Goal: Information Seeking & Learning: Find specific fact

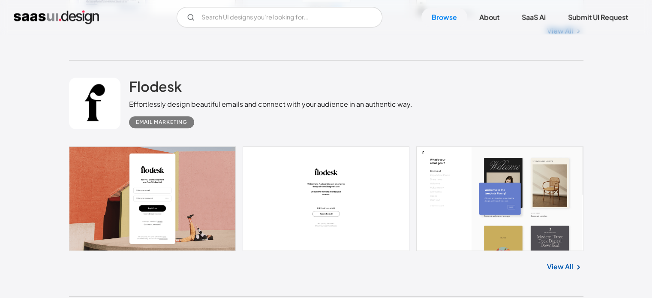
scroll to position [14064, 0]
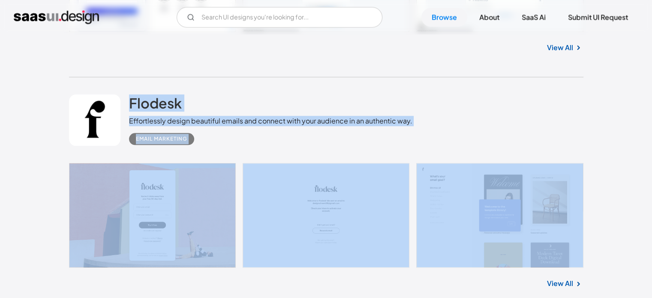
drag, startPoint x: 611, startPoint y: 245, endPoint x: 0, endPoint y: 126, distance: 622.7
drag, startPoint x: 516, startPoint y: 132, endPoint x: 521, endPoint y: 129, distance: 5.6
click at [517, 132] on div "Flodesk Effortlessly design beautiful emails and connect with your audience in …" at bounding box center [326, 120] width 514 height 86
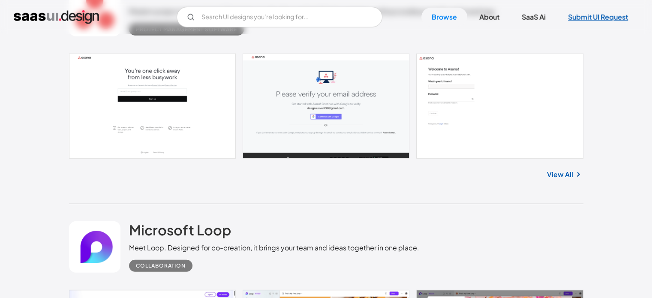
scroll to position [2356, 0]
click at [244, 16] on input "Email Form" at bounding box center [279, 17] width 206 height 21
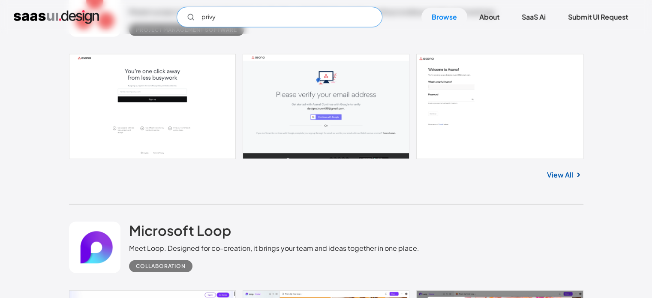
scroll to position [2142, 0]
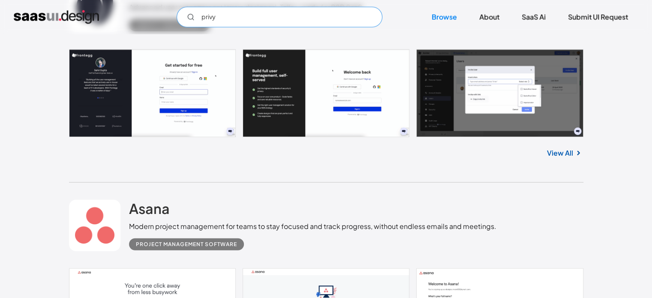
click at [242, 14] on input "privy" at bounding box center [279, 17] width 206 height 21
click at [218, 18] on input "privy" at bounding box center [279, 17] width 206 height 21
click at [203, 15] on input "privy" at bounding box center [279, 17] width 206 height 21
click at [214, 16] on input "privy" at bounding box center [279, 17] width 206 height 21
click at [185, 16] on input "privy" at bounding box center [279, 17] width 206 height 21
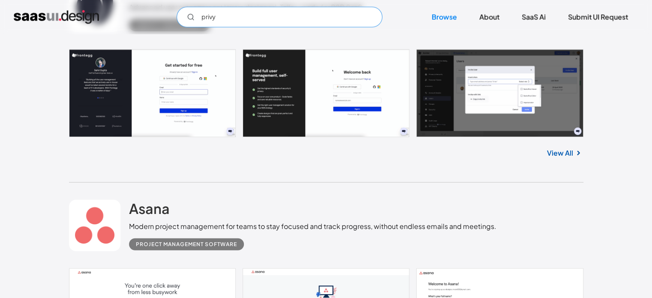
click at [193, 16] on icon "Email Form" at bounding box center [191, 17] width 8 height 8
click at [181, 13] on input "privy" at bounding box center [279, 17] width 206 height 21
click at [185, 15] on input "privy" at bounding box center [279, 17] width 206 height 21
click at [195, 18] on input "privy" at bounding box center [279, 17] width 206 height 21
click at [194, 18] on icon "Email Form" at bounding box center [191, 17] width 8 height 8
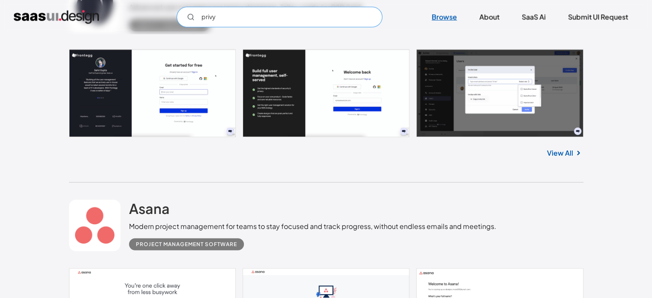
type input "privy"
drag, startPoint x: 448, startPoint y: 18, endPoint x: 457, endPoint y: 30, distance: 15.5
click at [448, 20] on link "Browse" at bounding box center [444, 17] width 46 height 19
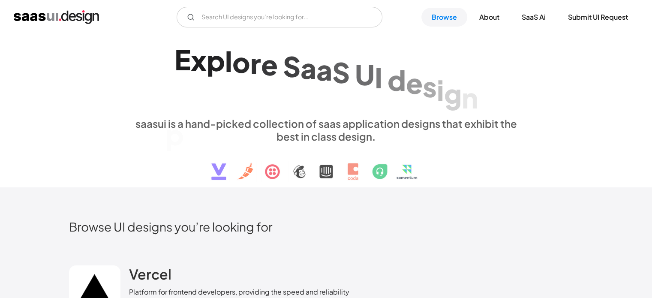
click at [241, 4] on div "V7 Labs Gen AI Application Design Best-in-class data labeling tool. GenAI Close…" at bounding box center [326, 17] width 652 height 34
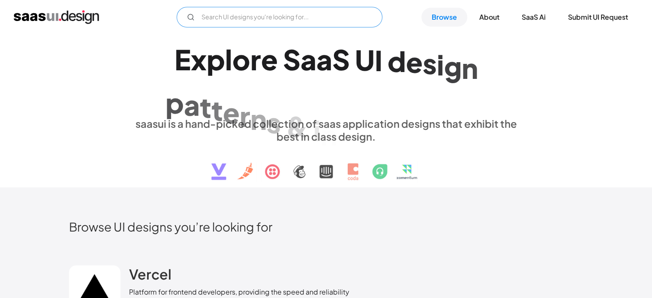
click at [239, 12] on input "Email Form" at bounding box center [279, 17] width 206 height 21
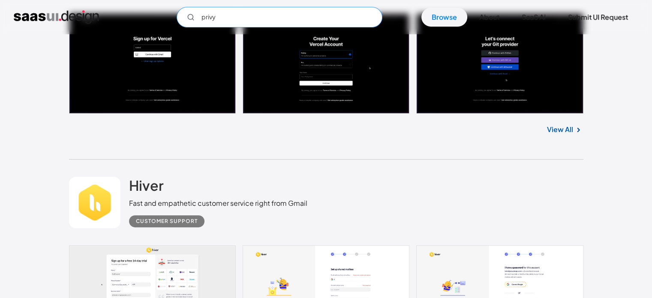
scroll to position [357, 0]
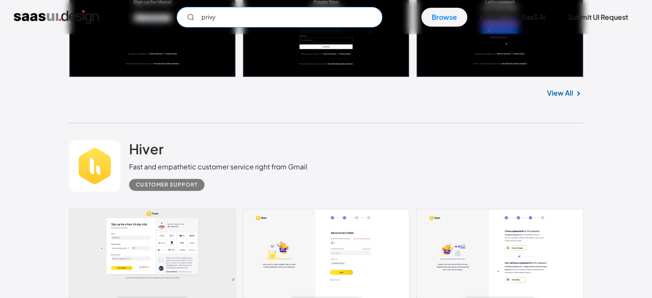
type input "privy"
